Goal: Task Accomplishment & Management: Manage account settings

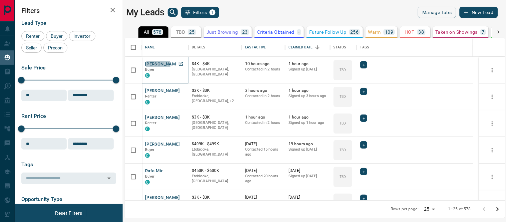
click at [157, 65] on button "[PERSON_NAME]" at bounding box center [162, 64] width 35 height 6
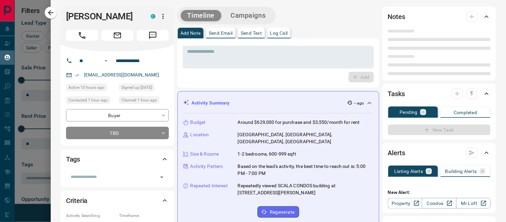
type input "**"
type input "**********"
type input "**"
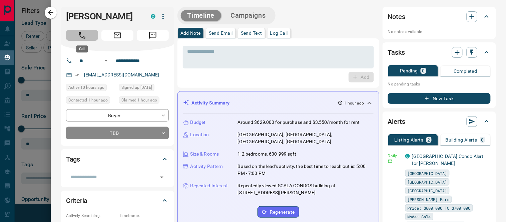
click at [85, 38] on icon "Call" at bounding box center [82, 35] width 9 height 9
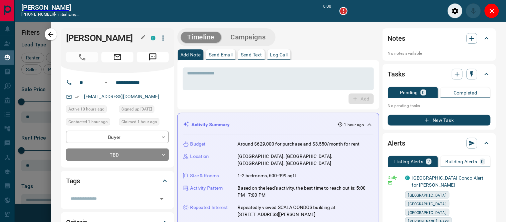
scroll to position [6, 6]
type input "*******"
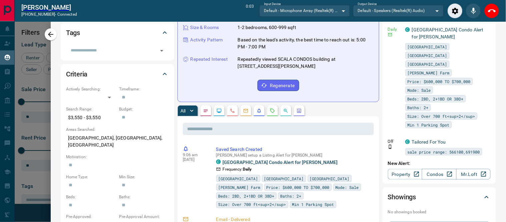
scroll to position [0, 0]
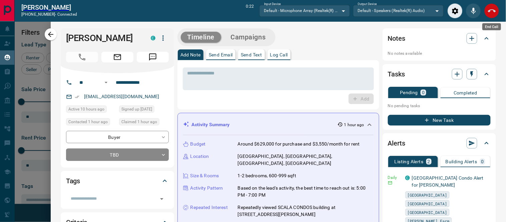
click at [497, 10] on button "End Call" at bounding box center [491, 10] width 15 height 15
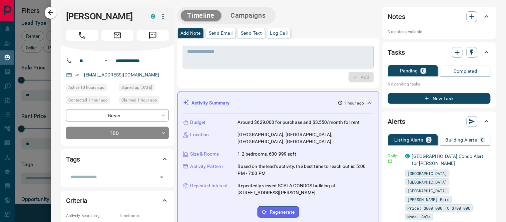
scroll to position [156, 374]
click at [277, 35] on p "Log Call" at bounding box center [279, 33] width 18 height 5
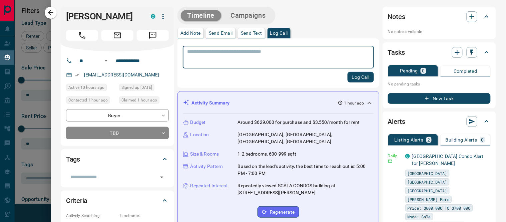
click at [266, 58] on textarea at bounding box center [278, 57] width 182 height 17
type textarea "**********"
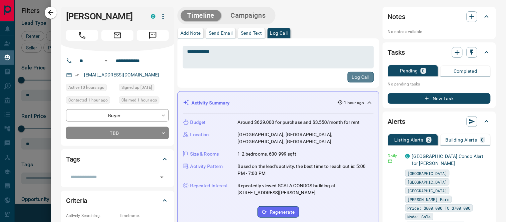
drag, startPoint x: 354, startPoint y: 77, endPoint x: 352, endPoint y: 74, distance: 3.6
click at [354, 77] on button "Log Call" at bounding box center [360, 77] width 26 height 11
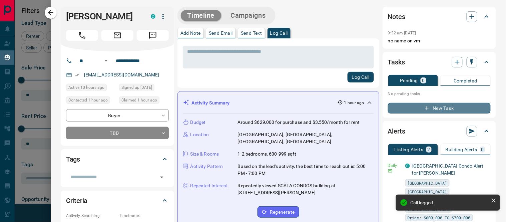
click at [424, 109] on icon "button" at bounding box center [427, 108] width 6 height 6
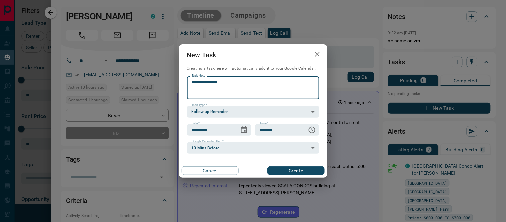
drag, startPoint x: 242, startPoint y: 87, endPoint x: 217, endPoint y: 85, distance: 24.8
click at [217, 85] on textarea "**********" at bounding box center [253, 87] width 123 height 17
type textarea "**********"
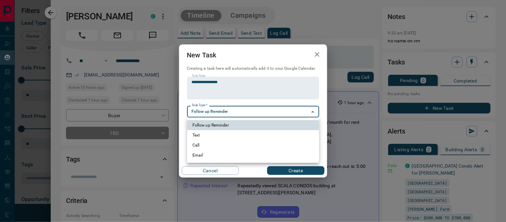
click at [236, 112] on body "Lead Transfers Claim Leads My Leads Tasks Opportunities Deals Campaigns Automat…" at bounding box center [253, 106] width 506 height 213
click at [211, 146] on li "Call" at bounding box center [253, 145] width 132 height 10
type input "**********"
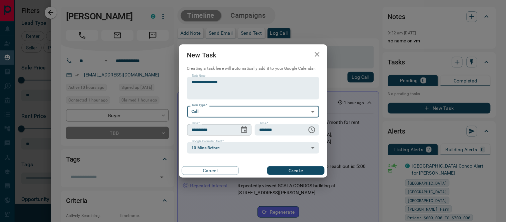
click at [244, 129] on icon "Choose date, selected date is Oct 15, 2025" at bounding box center [244, 130] width 8 height 8
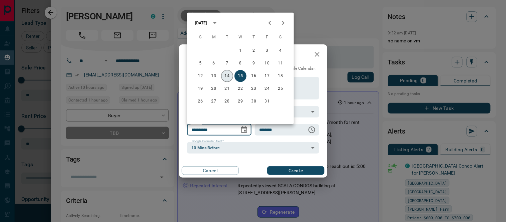
drag, startPoint x: 228, startPoint y: 73, endPoint x: 248, endPoint y: 94, distance: 29.5
click at [228, 73] on button "14" at bounding box center [227, 76] width 12 height 12
type input "**********"
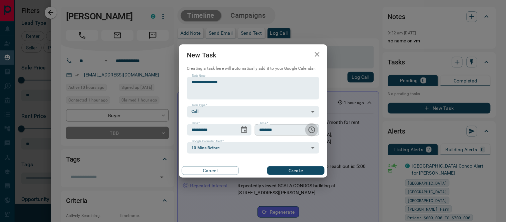
click at [313, 129] on icon "Choose time, selected time is 6:00 AM" at bounding box center [312, 130] width 8 height 8
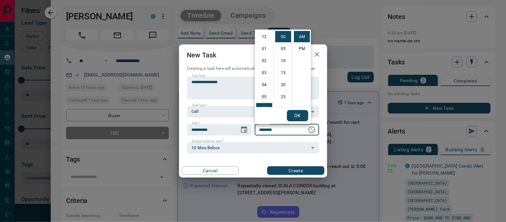
scroll to position [72, 0]
click at [261, 85] on li "10" at bounding box center [264, 84] width 16 height 11
click at [281, 69] on li "30" at bounding box center [283, 71] width 16 height 11
type input "********"
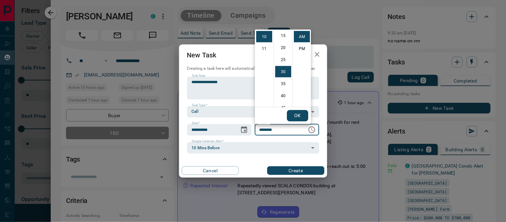
scroll to position [72, 0]
click at [299, 115] on button "OK" at bounding box center [297, 115] width 21 height 11
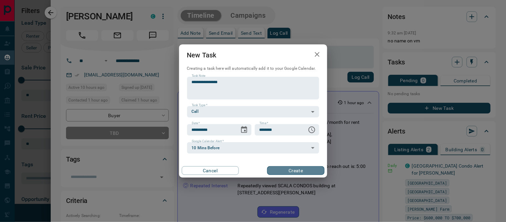
click at [295, 174] on button "Create" at bounding box center [295, 170] width 57 height 9
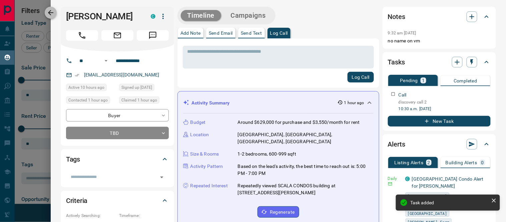
click at [53, 12] on icon "button" at bounding box center [51, 13] width 8 height 8
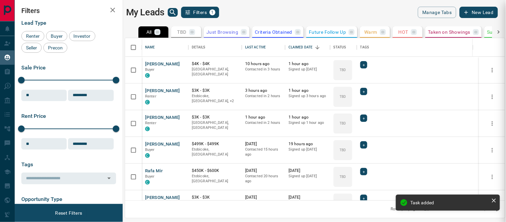
click at [149, 91] on div at bounding box center [253, 111] width 506 height 222
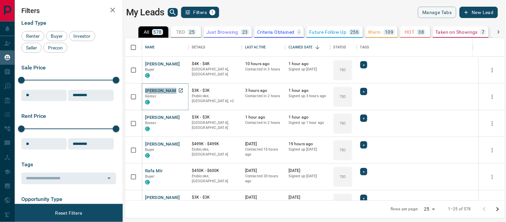
click at [155, 90] on button "[PERSON_NAME]" at bounding box center [162, 91] width 35 height 6
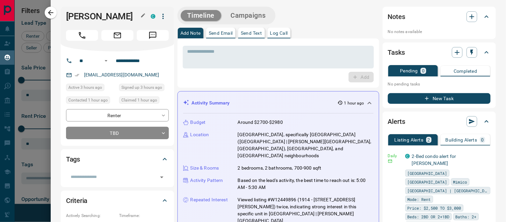
drag, startPoint x: 144, startPoint y: 14, endPoint x: 75, endPoint y: 19, distance: 69.8
click at [84, 18] on div "[PERSON_NAME]" at bounding box center [106, 16] width 81 height 11
drag, startPoint x: 66, startPoint y: 15, endPoint x: 135, endPoint y: 12, distance: 69.1
click at [135, 12] on h1 "[PERSON_NAME]" at bounding box center [103, 16] width 75 height 11
drag, startPoint x: 135, startPoint y: 12, endPoint x: 111, endPoint y: 11, distance: 23.7
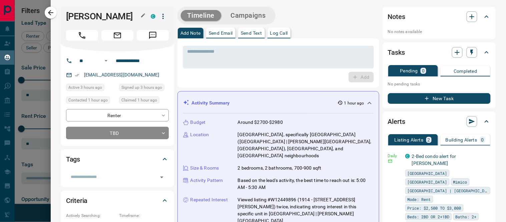
click at [111, 11] on h1 "[PERSON_NAME]" at bounding box center [103, 16] width 75 height 11
drag, startPoint x: 68, startPoint y: 16, endPoint x: 133, endPoint y: 14, distance: 65.0
click at [136, 15] on h1 "[PERSON_NAME]" at bounding box center [103, 16] width 75 height 11
drag, startPoint x: 129, startPoint y: 13, endPoint x: 91, endPoint y: 19, distance: 37.8
click at [89, 18] on h1 "[PERSON_NAME]" at bounding box center [103, 16] width 75 height 11
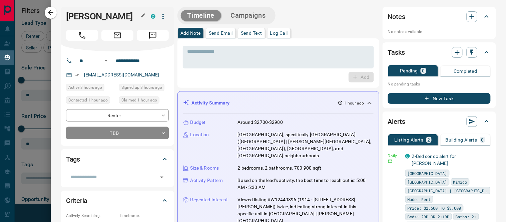
drag, startPoint x: 138, startPoint y: 15, endPoint x: 97, endPoint y: 16, distance: 41.0
click at [97, 16] on div "[PERSON_NAME]" at bounding box center [106, 16] width 81 height 11
drag, startPoint x: 137, startPoint y: 17, endPoint x: 65, endPoint y: 20, distance: 72.7
click at [65, 20] on div "[PERSON_NAME] C" at bounding box center [117, 29] width 113 height 45
drag, startPoint x: 219, startPoint y: 74, endPoint x: 210, endPoint y: 71, distance: 9.6
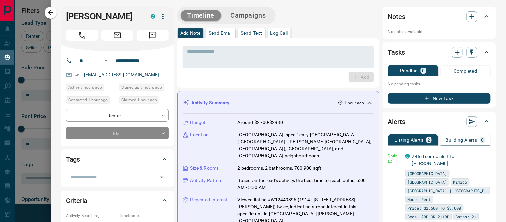
click at [219, 74] on div "Add" at bounding box center [278, 77] width 191 height 11
click at [198, 51] on textarea at bounding box center [278, 57] width 182 height 17
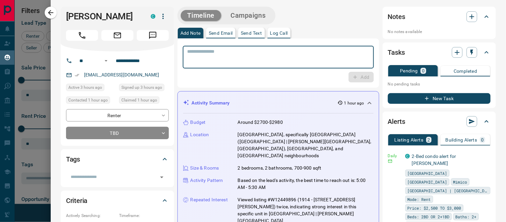
drag, startPoint x: 286, startPoint y: 32, endPoint x: 279, endPoint y: 42, distance: 11.9
click at [286, 32] on p "Log Call" at bounding box center [279, 33] width 18 height 5
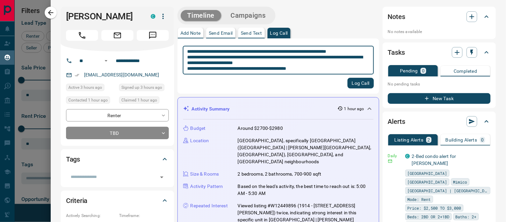
type textarea "**********"
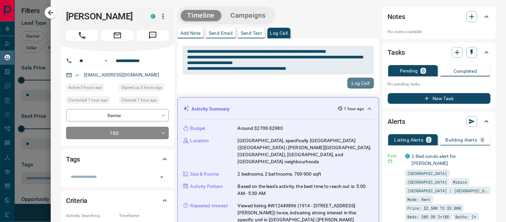
click at [357, 82] on button "Log Call" at bounding box center [360, 83] width 26 height 11
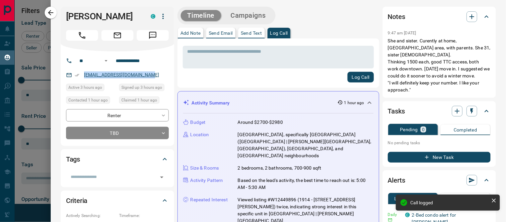
drag, startPoint x: 147, startPoint y: 74, endPoint x: 84, endPoint y: 75, distance: 63.0
click at [75, 75] on div "[EMAIL_ADDRESS][DOMAIN_NAME]" at bounding box center [117, 74] width 103 height 11
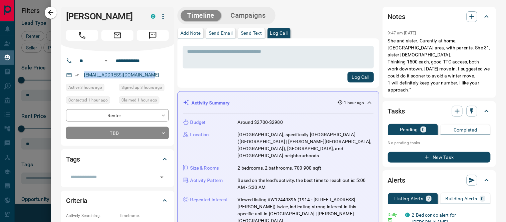
copy link "[EMAIL_ADDRESS][DOMAIN_NAME]"
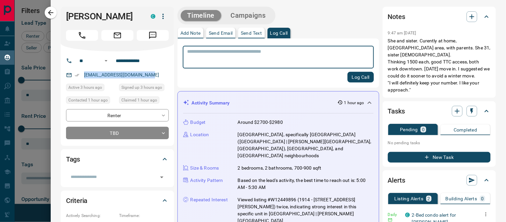
scroll to position [185, 0]
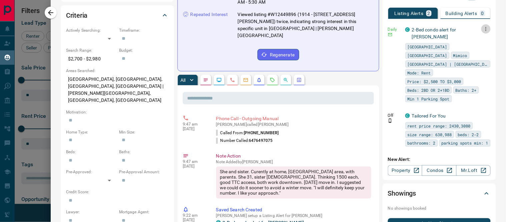
click at [483, 26] on icon "button" at bounding box center [486, 29] width 6 height 6
click at [471, 42] on link "Edit" at bounding box center [468, 44] width 15 height 6
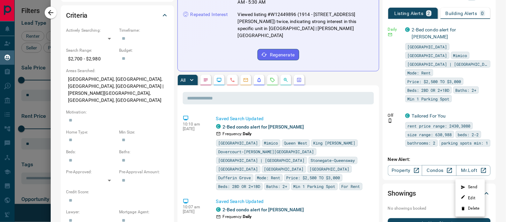
scroll to position [0, 0]
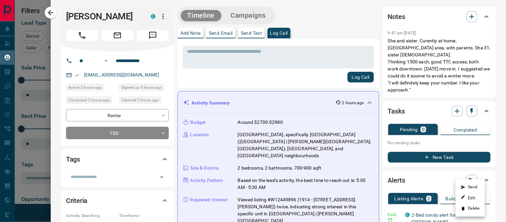
click at [230, 67] on div at bounding box center [253, 111] width 506 height 222
